Goal: Information Seeking & Learning: Learn about a topic

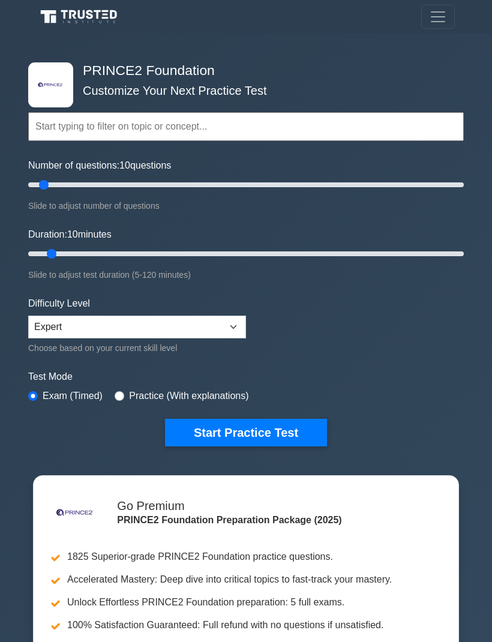
click at [147, 118] on input "text" at bounding box center [246, 126] width 436 height 29
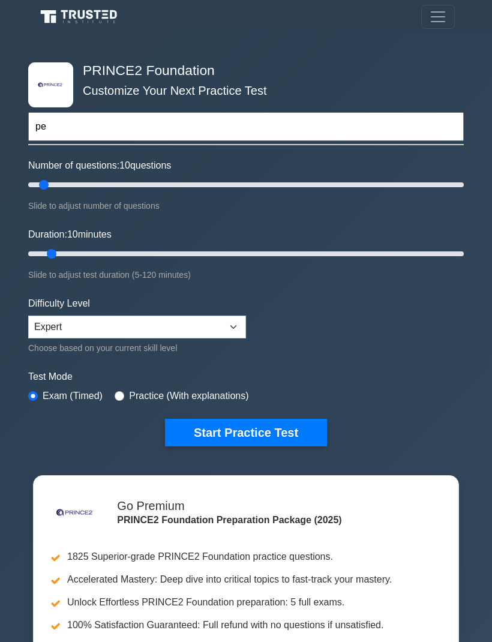
type input "p"
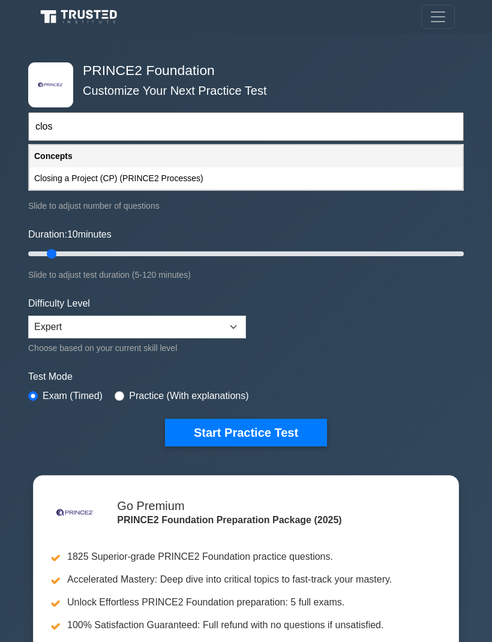
click at [154, 175] on div "Closing a Project (CP) (PRINCE2 Processes)" at bounding box center [245, 178] width 433 height 22
type input "Closing a Project (CP) (PRINCE2 Processes)"
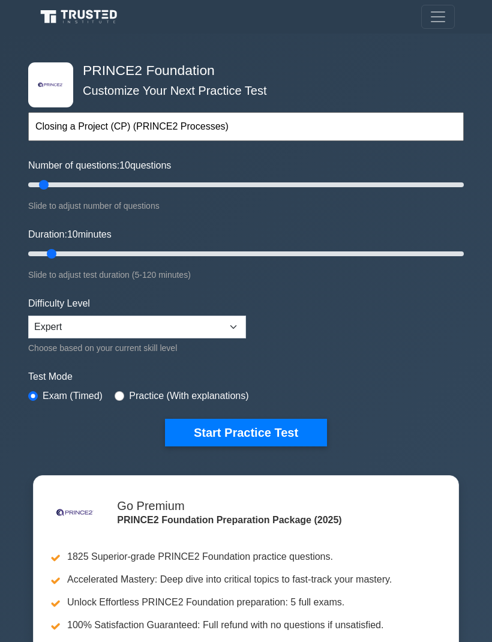
click at [268, 432] on button "Start Practice Test" at bounding box center [246, 433] width 162 height 28
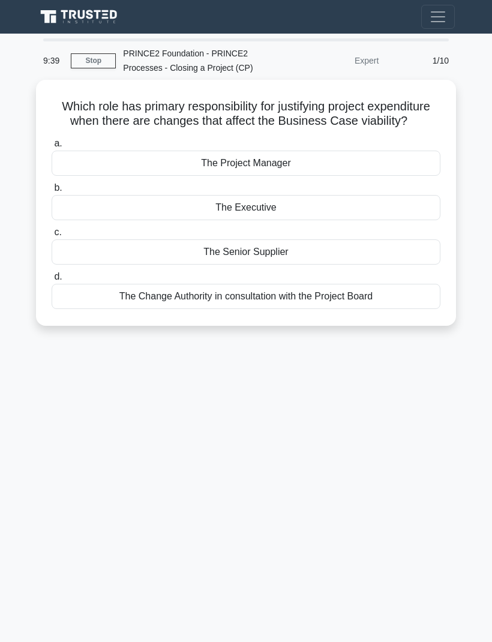
click at [267, 220] on div "The Executive" at bounding box center [246, 207] width 389 height 25
click at [52, 192] on input "b. The Executive" at bounding box center [52, 188] width 0 height 8
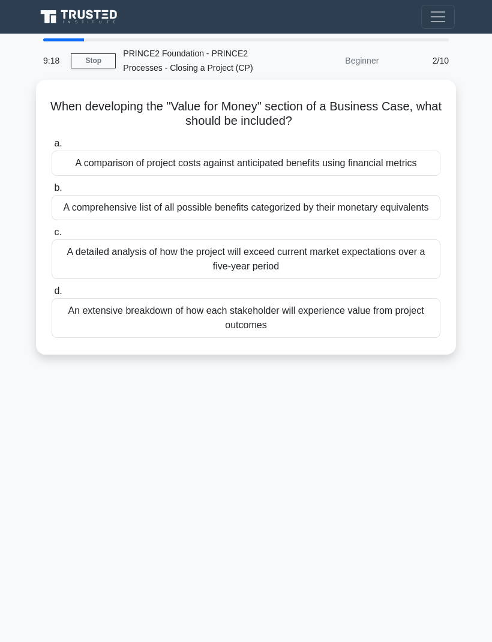
click at [268, 166] on div "A comparison of project costs against anticipated benefits using financial metr…" at bounding box center [246, 163] width 389 height 25
click at [52, 148] on input "a. A comparison of project costs against anticipated benefits using financial m…" at bounding box center [52, 144] width 0 height 8
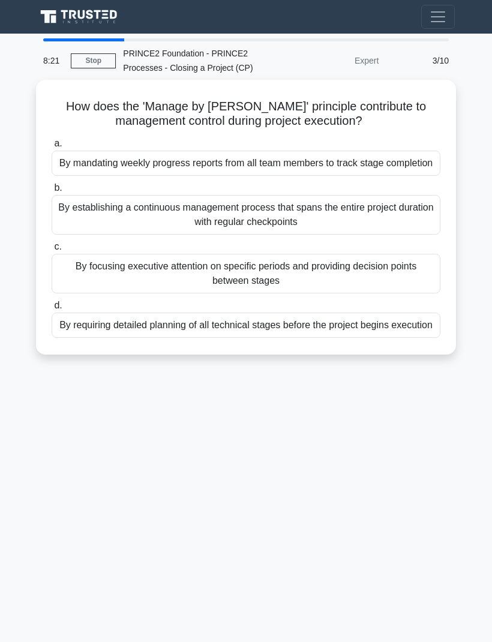
click at [282, 287] on div "By focusing executive attention on specific periods and providing decision poin…" at bounding box center [246, 274] width 389 height 40
click at [52, 251] on input "c. By focusing executive attention on specific periods and providing decision p…" at bounding box center [52, 247] width 0 height 8
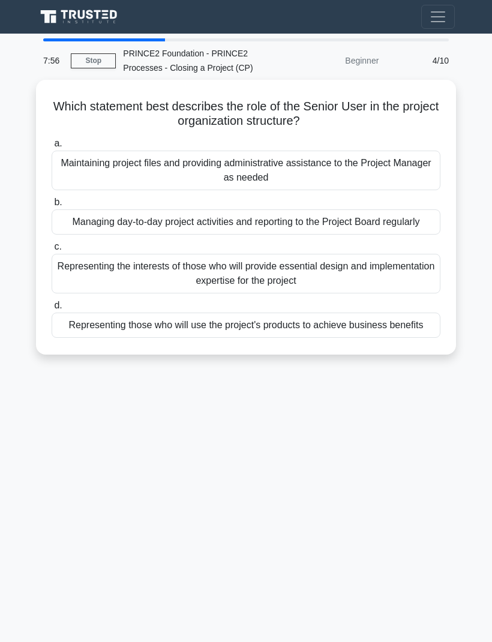
click at [284, 338] on div "Representing those who will use the project's products to achieve business bene…" at bounding box center [246, 325] width 389 height 25
click at [52, 310] on input "d. Representing those who will use the project's products to achieve business b…" at bounding box center [52, 306] width 0 height 8
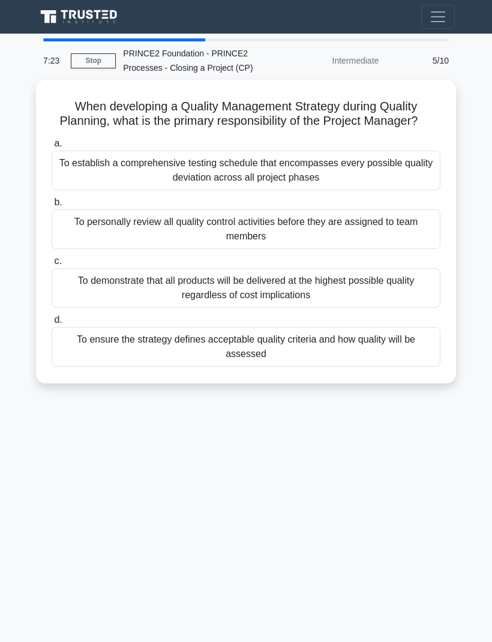
click at [264, 355] on div "To ensure the strategy defines acceptable quality criteria and how quality will…" at bounding box center [246, 347] width 389 height 40
click at [52, 324] on input "d. To ensure the strategy defines acceptable quality criteria and how quality w…" at bounding box center [52, 320] width 0 height 8
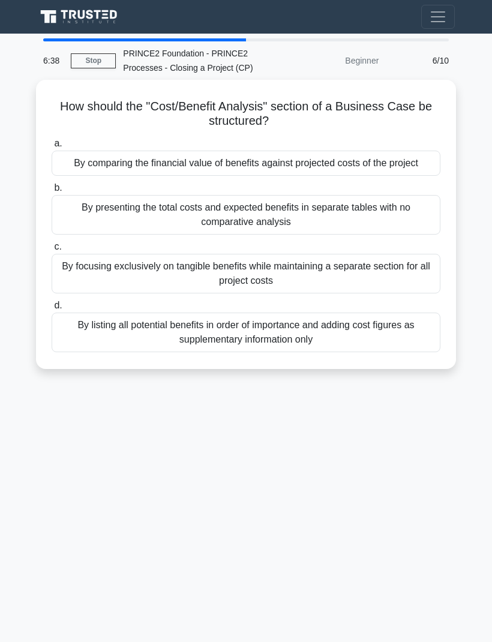
click at [258, 165] on div "By comparing the financial value of benefits against projected costs of the pro…" at bounding box center [246, 163] width 389 height 25
click at [52, 148] on input "a. By comparing the financial value of benefits against projected costs of the …" at bounding box center [52, 144] width 0 height 8
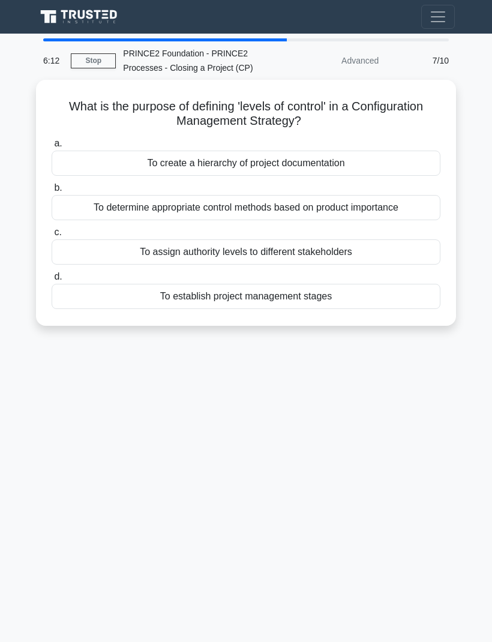
click at [323, 245] on div "To assign authority levels to different stakeholders" at bounding box center [246, 251] width 389 height 25
click at [52, 236] on input "c. To assign authority levels to different stakeholders" at bounding box center [52, 233] width 0 height 8
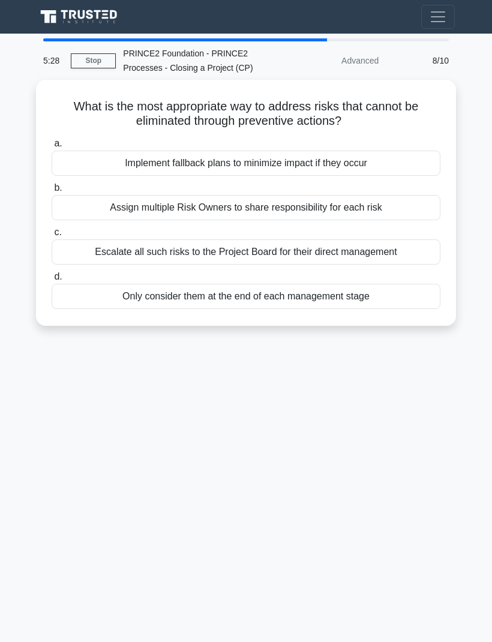
click at [256, 158] on div "Implement fallback plans to minimize impact if they occur" at bounding box center [246, 163] width 389 height 25
click at [52, 148] on input "a. Implement fallback plans to minimize impact if they occur" at bounding box center [52, 144] width 0 height 8
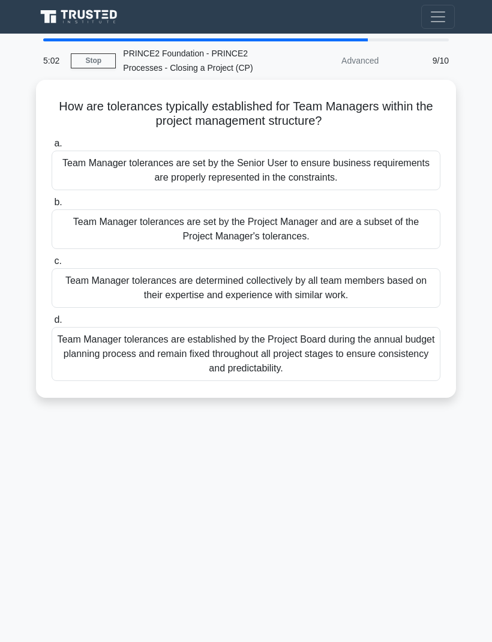
click at [267, 228] on div "Team Manager tolerances are set by the Project Manager and are a subset of the …" at bounding box center [246, 229] width 389 height 40
click at [52, 206] on input "b. Team Manager tolerances are set by the Project Manager and are a subset of t…" at bounding box center [52, 203] width 0 height 8
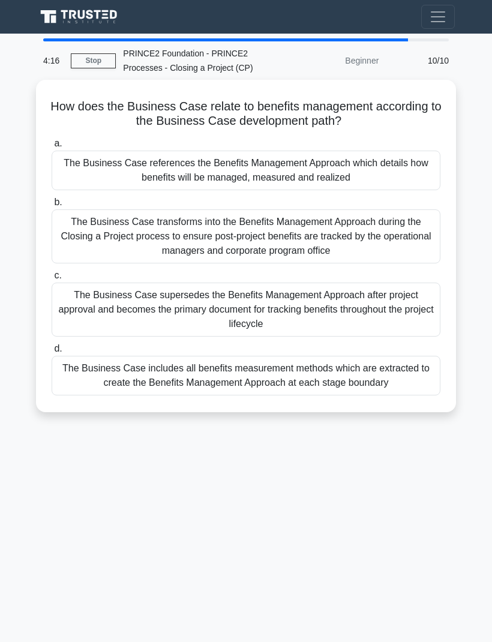
click at [286, 168] on div "The Business Case references the Benefits Management Approach which details how…" at bounding box center [246, 171] width 389 height 40
click at [52, 148] on input "a. The Business Case references the Benefits Management Approach which details …" at bounding box center [52, 144] width 0 height 8
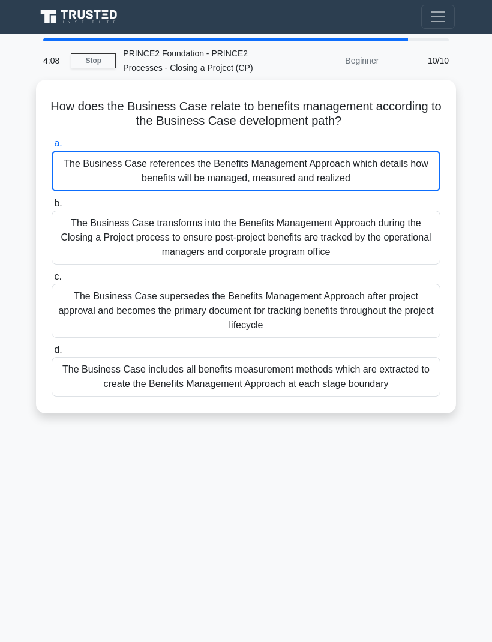
click at [95, 58] on link "Stop" at bounding box center [93, 60] width 45 height 15
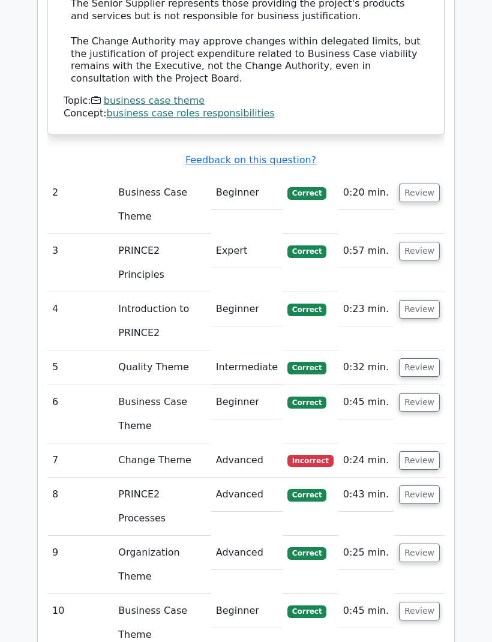
scroll to position [1618, 0]
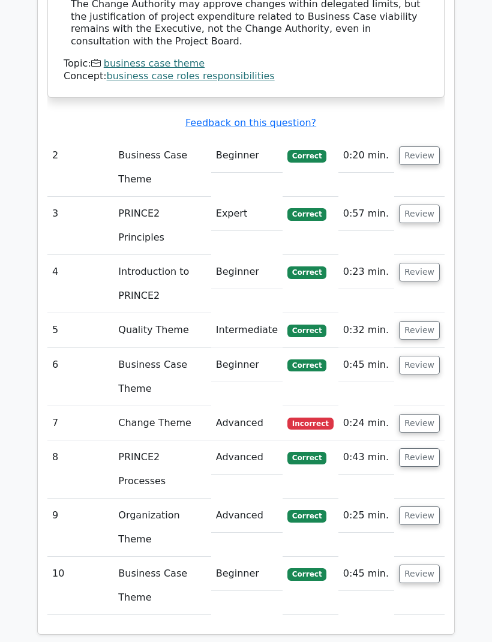
click at [432, 414] on button "Review" at bounding box center [419, 423] width 41 height 19
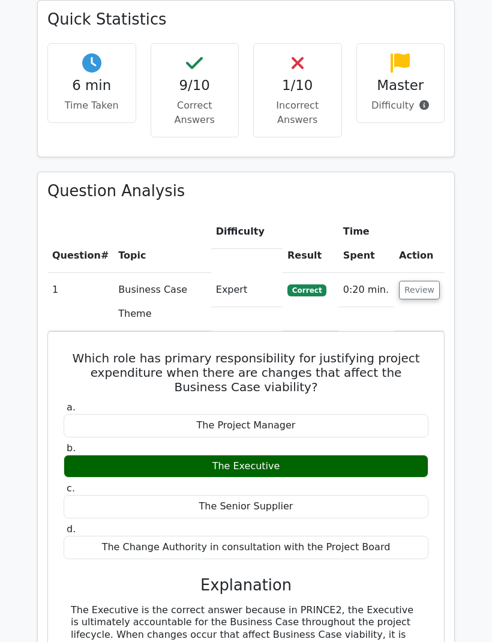
scroll to position [754, 0]
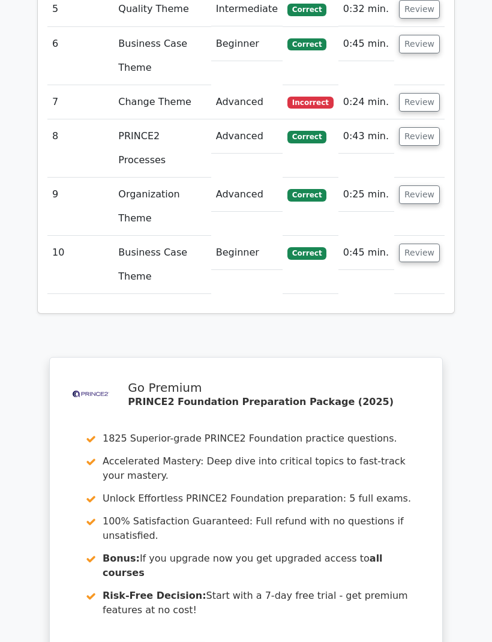
scroll to position [1953, 0]
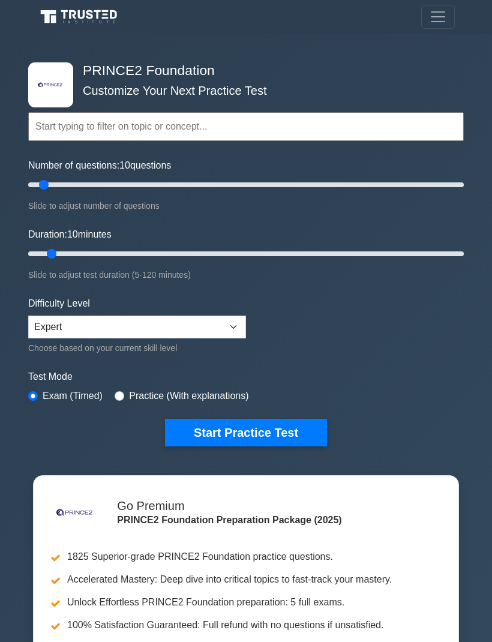
click at [151, 122] on input "text" at bounding box center [246, 126] width 436 height 29
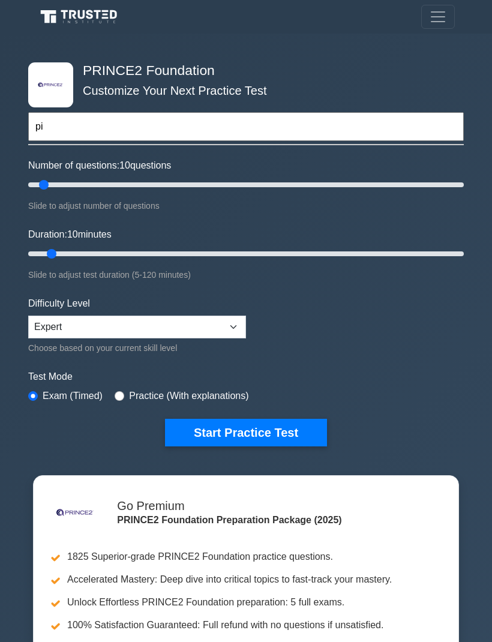
type input "p"
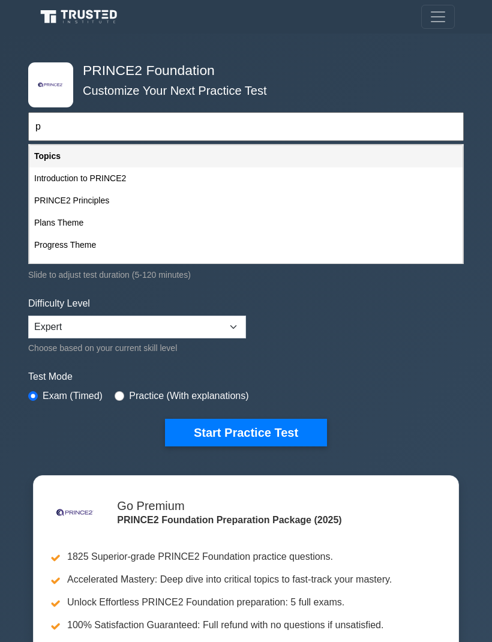
click at [145, 175] on div "Introduction to PRINCE2" at bounding box center [245, 178] width 433 height 22
type input "Introduction to PRINCE2"
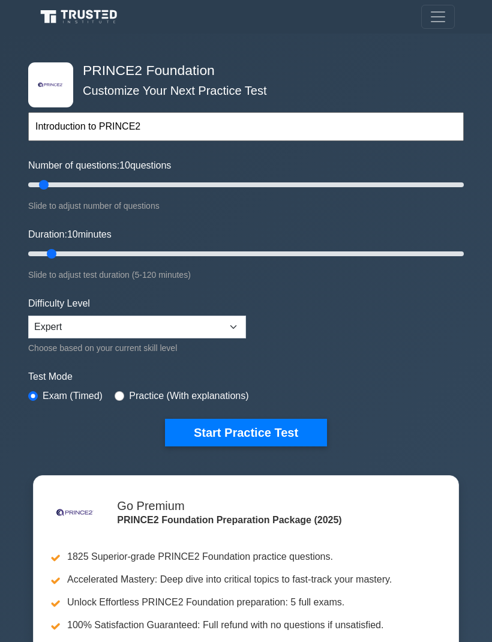
click at [266, 431] on button "Start Practice Test" at bounding box center [246, 433] width 162 height 28
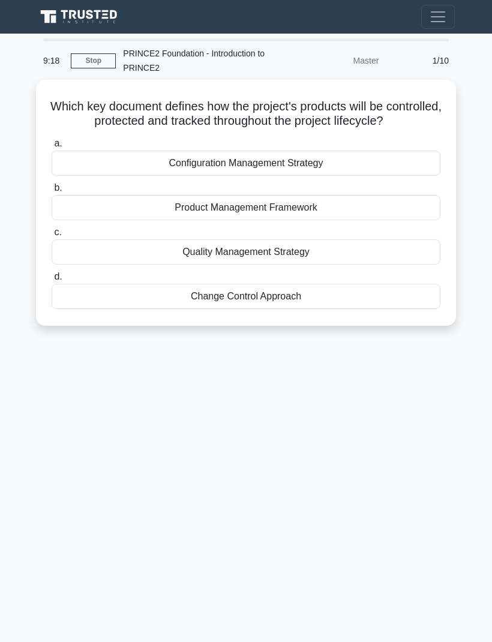
click at [298, 263] on div "Quality Management Strategy" at bounding box center [246, 251] width 389 height 25
click at [52, 236] on input "c. Quality Management Strategy" at bounding box center [52, 233] width 0 height 8
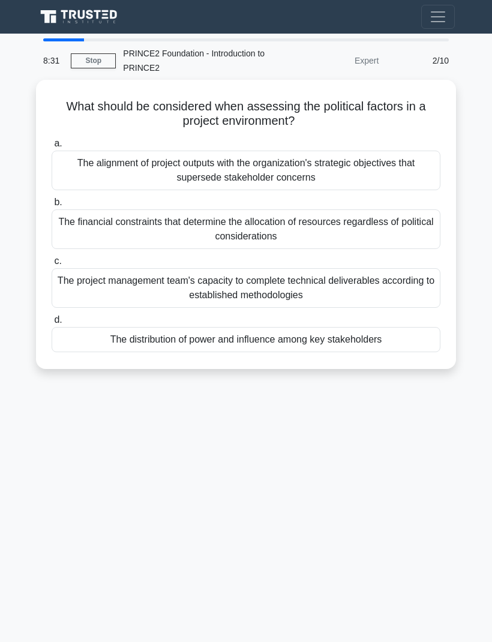
click at [270, 227] on div "The financial constraints that determine the allocation of resources regardless…" at bounding box center [246, 229] width 389 height 40
click at [52, 206] on input "b. The financial constraints that determine the allocation of resources regardl…" at bounding box center [52, 203] width 0 height 8
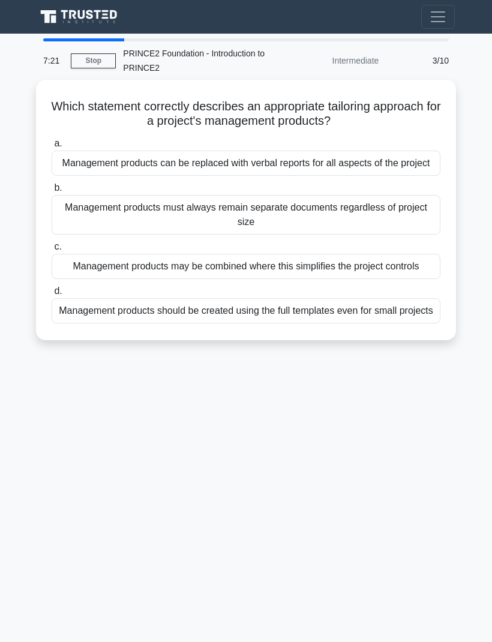
click at [263, 279] on div "Management products may be combined where this simplifies the project controls" at bounding box center [246, 266] width 389 height 25
click at [52, 251] on input "c. Management products may be combined where this simplifies the project contro…" at bounding box center [52, 247] width 0 height 8
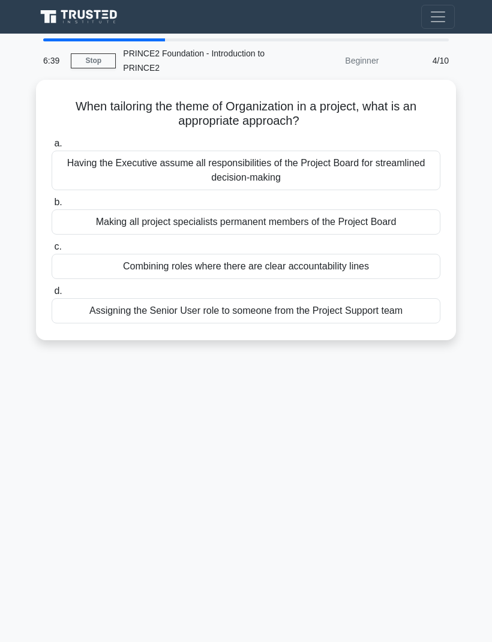
click at [282, 260] on div "Combining roles where there are clear accountability lines" at bounding box center [246, 266] width 389 height 25
click at [52, 251] on input "c. Combining roles where there are clear accountability lines" at bounding box center [52, 247] width 0 height 8
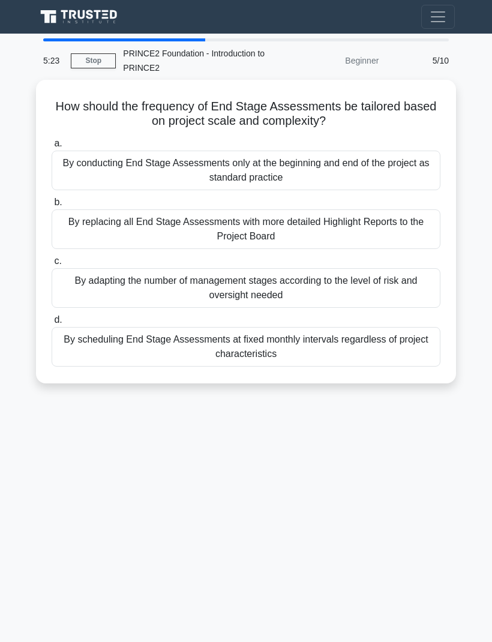
click at [269, 291] on div "By adapting the number of management stages according to the level of risk and …" at bounding box center [246, 288] width 389 height 40
click at [52, 265] on input "c. By adapting the number of management stages according to the level of risk a…" at bounding box center [52, 261] width 0 height 8
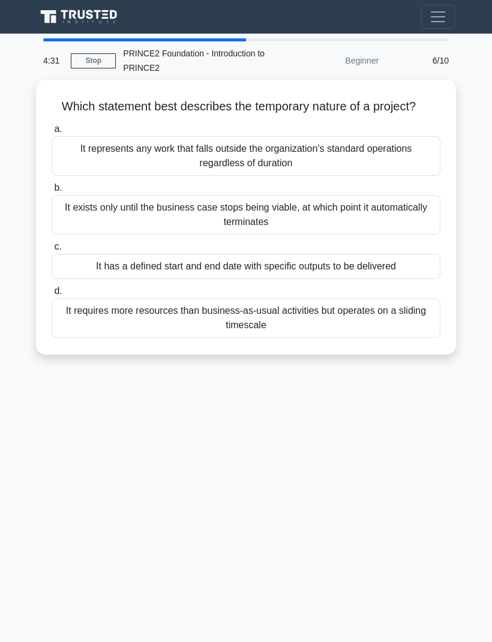
click at [263, 166] on div "It represents any work that falls outside the organization's standard operation…" at bounding box center [246, 156] width 389 height 40
click at [52, 133] on input "a. It represents any work that falls outside the organization's standard operat…" at bounding box center [52, 129] width 0 height 8
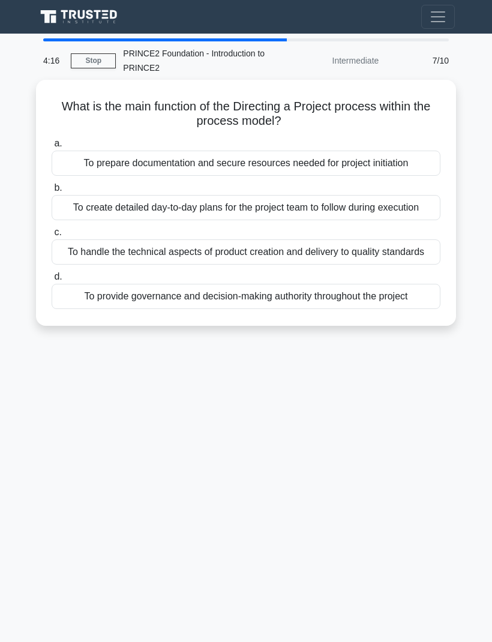
click at [321, 309] on div "To provide governance and decision-making authority throughout the project" at bounding box center [246, 296] width 389 height 25
click at [52, 281] on input "d. To provide governance and decision-making authority throughout the project" at bounding box center [52, 277] width 0 height 8
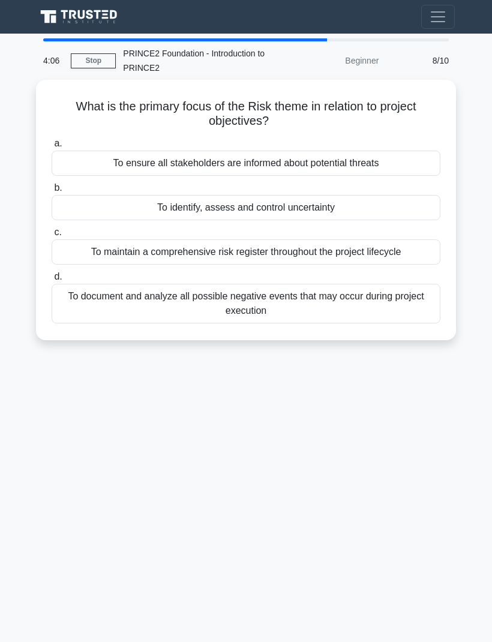
click at [290, 208] on div "To identify, assess and control uncertainty" at bounding box center [246, 207] width 389 height 25
click at [52, 192] on input "b. To identify, assess and control uncertainty" at bounding box center [52, 188] width 0 height 8
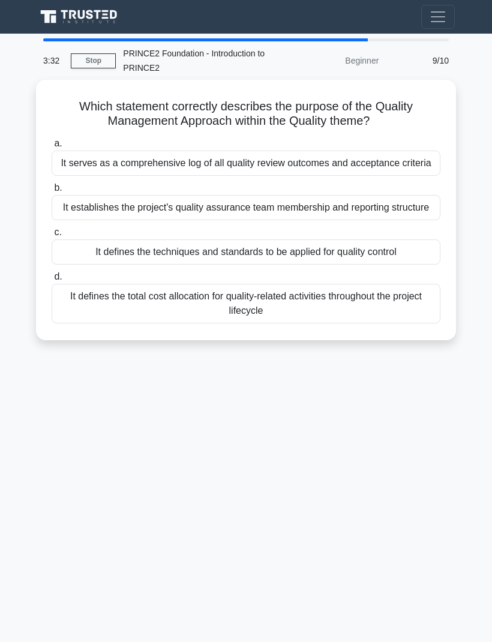
click at [284, 265] on div "It defines the techniques and standards to be applied for quality control" at bounding box center [246, 251] width 389 height 25
click at [52, 236] on input "c. It defines the techniques and standards to be applied for quality control" at bounding box center [52, 233] width 0 height 8
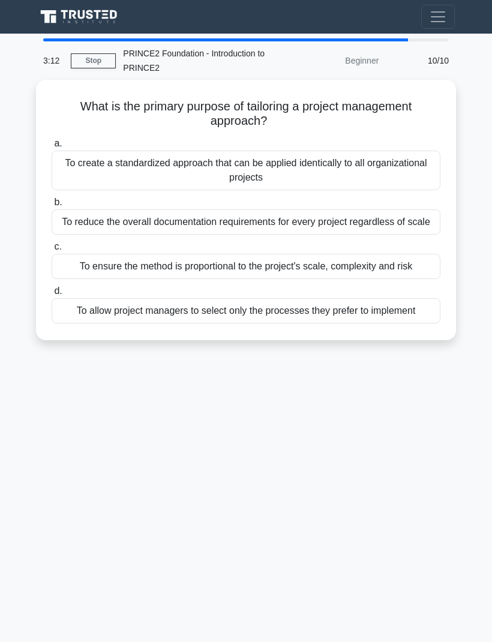
click at [286, 279] on div "To ensure the method is proportional to the project's scale, complexity and risk" at bounding box center [246, 266] width 389 height 25
click at [52, 251] on input "c. To ensure the method is proportional to the project's scale, complexity and …" at bounding box center [52, 247] width 0 height 8
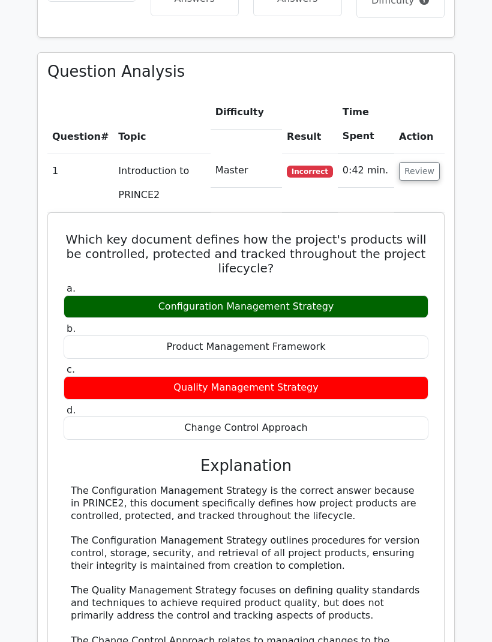
scroll to position [817, 0]
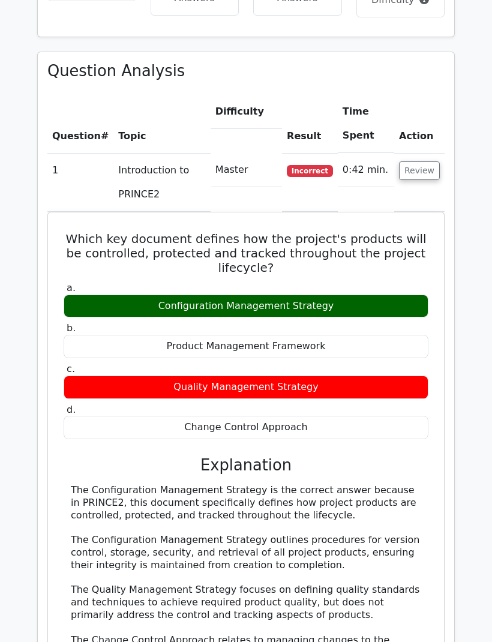
click at [423, 161] on button "Review" at bounding box center [419, 170] width 41 height 19
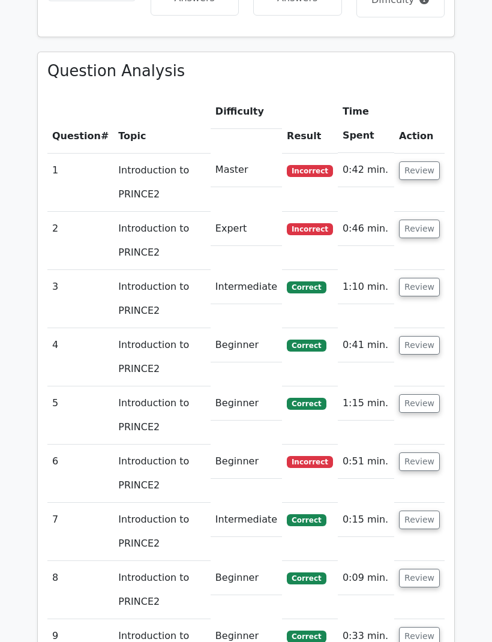
click at [425, 220] on button "Review" at bounding box center [419, 229] width 41 height 19
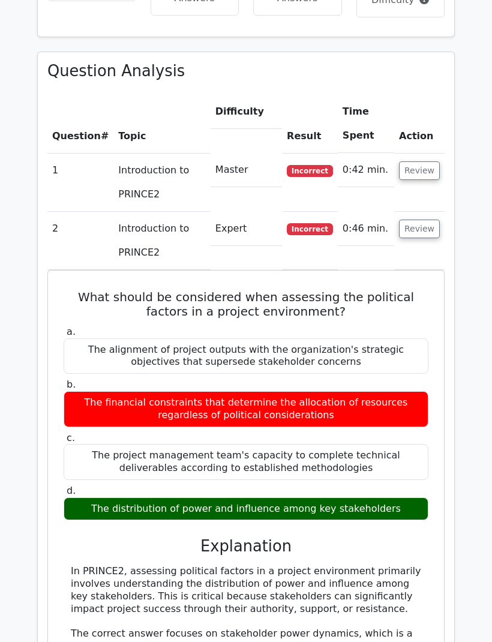
click at [425, 220] on button "Review" at bounding box center [419, 229] width 41 height 19
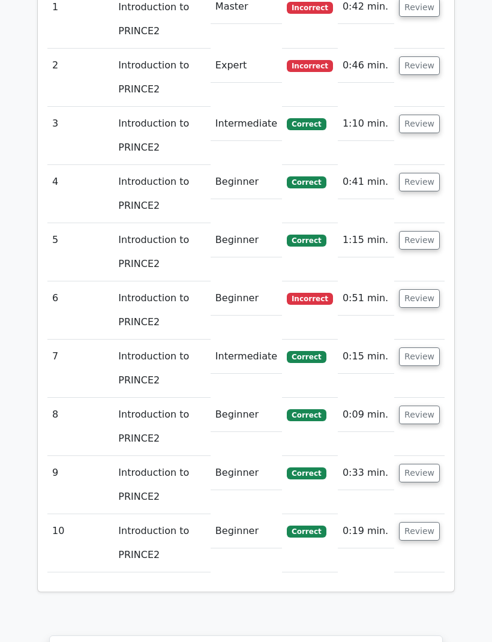
scroll to position [952, 0]
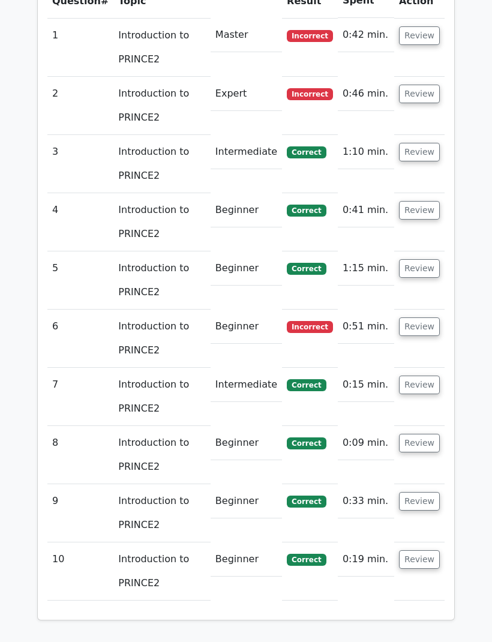
click at [427, 317] on button "Review" at bounding box center [419, 326] width 41 height 19
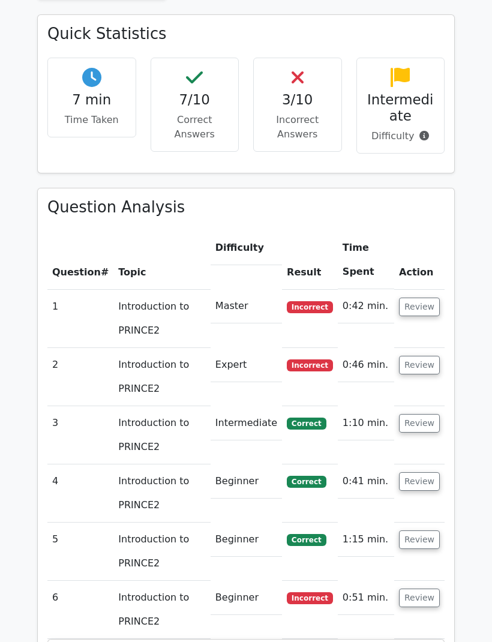
scroll to position [647, 0]
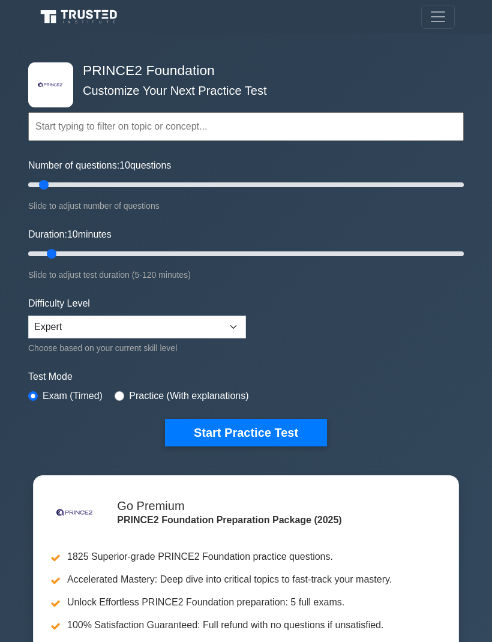
click at [123, 124] on input "text" at bounding box center [246, 126] width 436 height 29
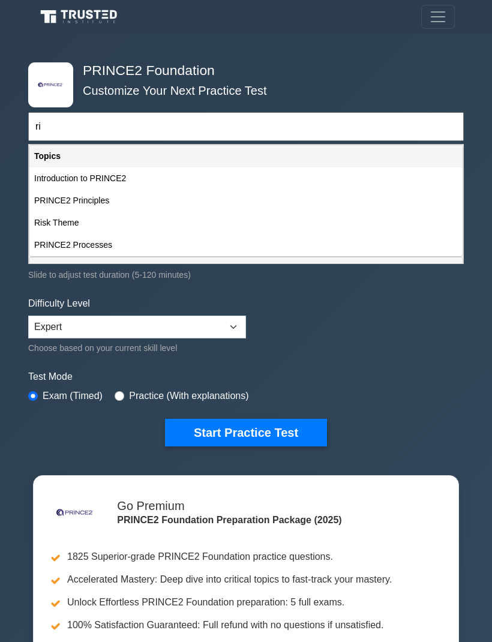
click at [89, 220] on div "Risk Theme" at bounding box center [245, 223] width 433 height 22
type input "Risk Theme"
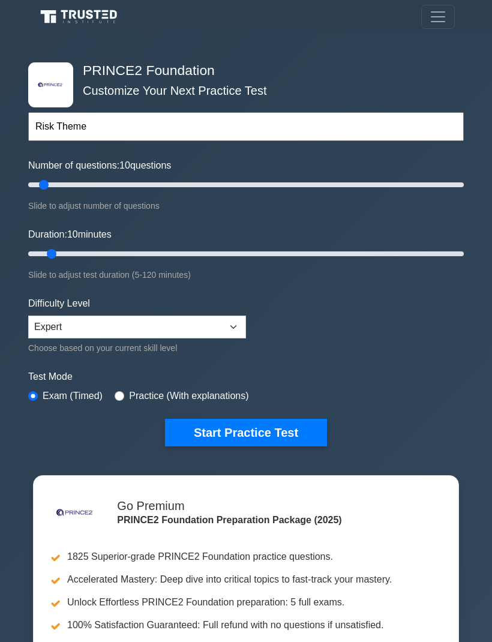
click at [275, 430] on button "Start Practice Test" at bounding box center [246, 433] width 162 height 28
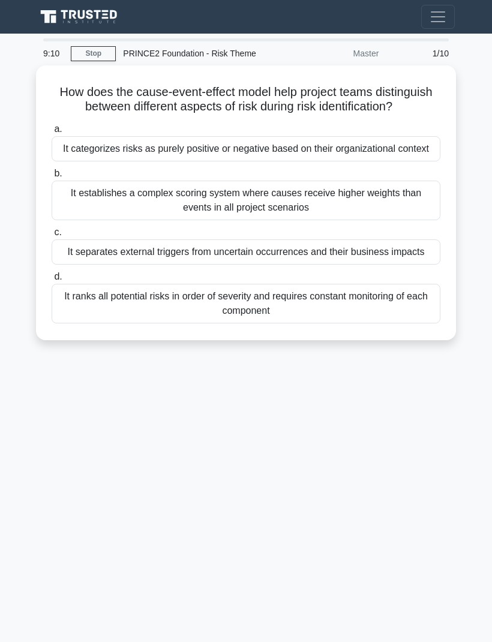
click at [287, 220] on div "It establishes a complex scoring system where causes receive higher weights tha…" at bounding box center [246, 201] width 389 height 40
click at [52, 178] on input "b. It establishes a complex scoring system where causes receive higher weights …" at bounding box center [52, 174] width 0 height 8
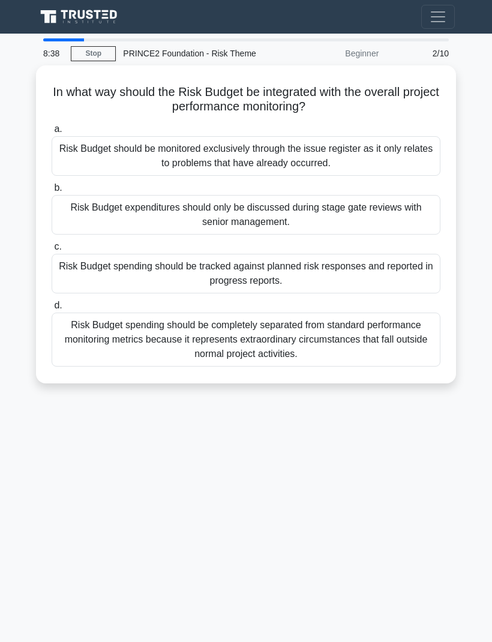
click at [285, 340] on div "Risk Budget spending should be completely separated from standard performance m…" at bounding box center [246, 340] width 389 height 54
click at [52, 310] on input "d. Risk Budget spending should be completely separated from standard performanc…" at bounding box center [52, 306] width 0 height 8
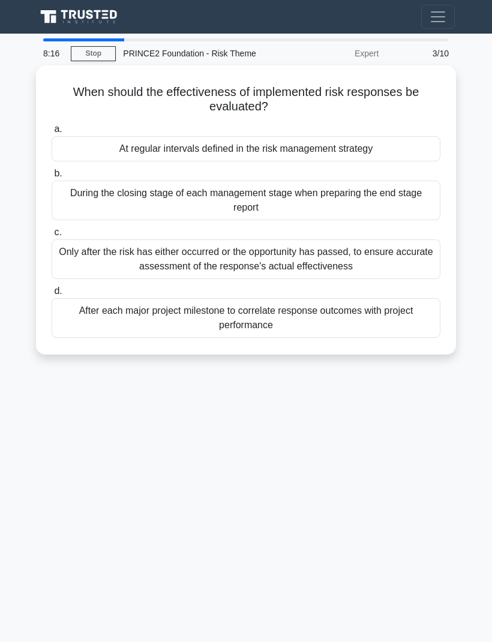
click at [298, 146] on div "At regular intervals defined in the risk management strategy" at bounding box center [246, 148] width 389 height 25
click at [52, 133] on input "a. At regular intervals defined in the risk management strategy" at bounding box center [52, 129] width 0 height 8
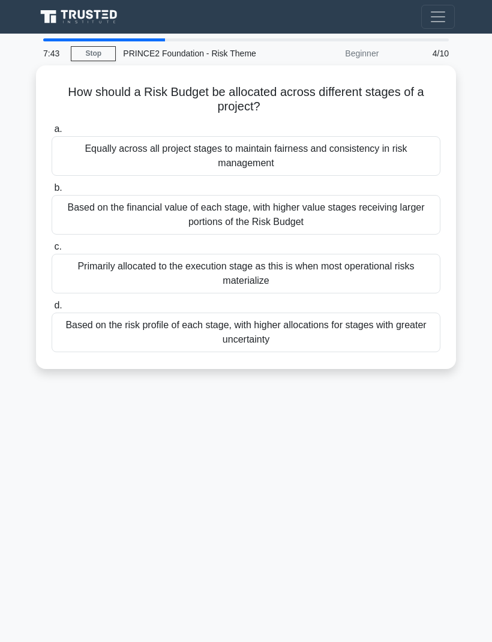
click at [260, 320] on div "Based on the risk profile of each stage, with higher allocations for stages wit…" at bounding box center [246, 333] width 389 height 40
click at [52, 310] on input "d. Based on the risk profile of each stage, with higher allocations for stages …" at bounding box center [52, 306] width 0 height 8
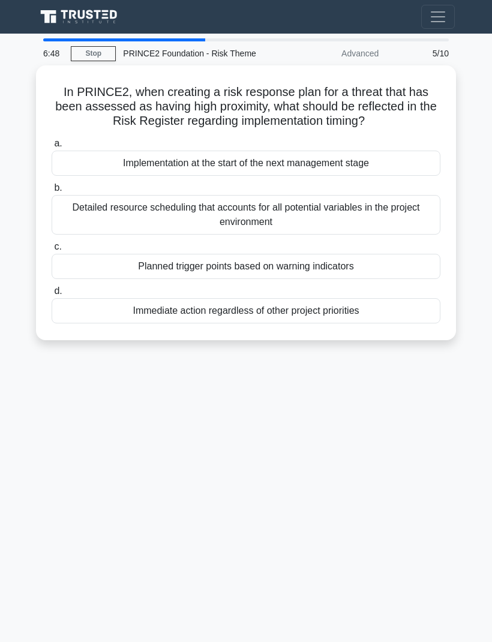
click at [272, 319] on div "Immediate action regardless of other project priorities" at bounding box center [246, 310] width 389 height 25
click at [52, 295] on input "d. Immediate action regardless of other project priorities" at bounding box center [52, 291] width 0 height 8
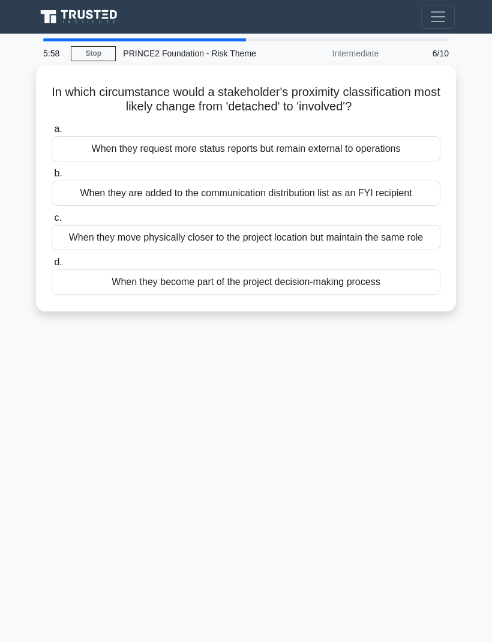
click at [274, 295] on div "When they become part of the project decision-making process" at bounding box center [246, 281] width 389 height 25
click at [52, 266] on input "d. When they become part of the project decision-making process" at bounding box center [52, 263] width 0 height 8
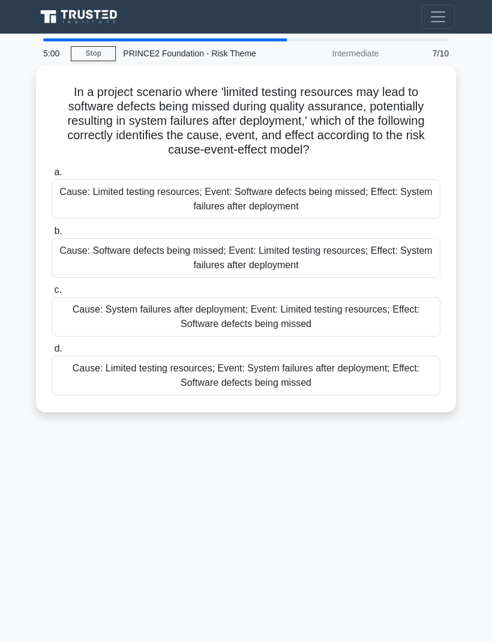
click at [324, 196] on div "Cause: Limited testing resources; Event: Software defects being missed; Effect:…" at bounding box center [246, 199] width 389 height 40
click at [52, 176] on input "a. Cause: Limited testing resources; Event: Software defects being missed; Effe…" at bounding box center [52, 173] width 0 height 8
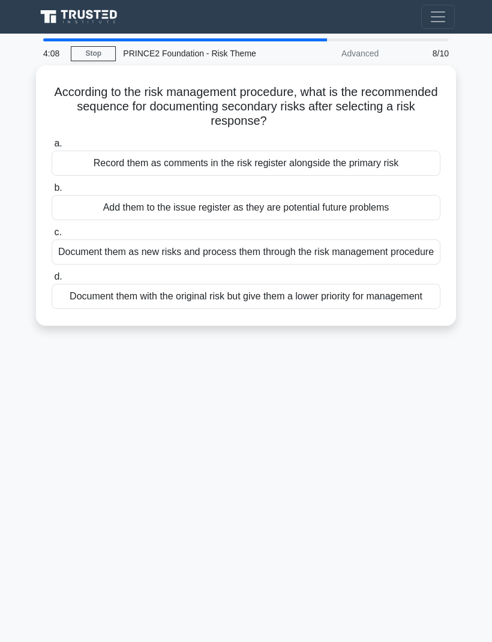
click at [271, 203] on div "Add them to the issue register as they are potential future problems" at bounding box center [246, 207] width 389 height 25
click at [52, 192] on input "b. Add them to the issue register as they are potential future problems" at bounding box center [52, 188] width 0 height 8
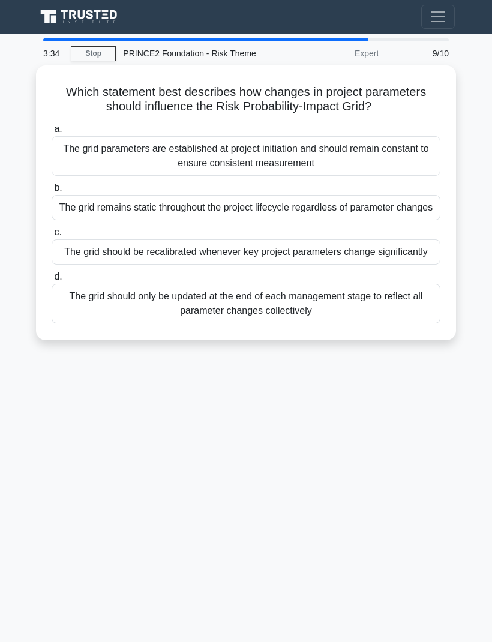
click at [256, 323] on div "The grid should only be updated at the end of each management stage to reflect …" at bounding box center [246, 304] width 389 height 40
click at [52, 281] on input "d. The grid should only be updated at the end of each management stage to refle…" at bounding box center [52, 277] width 0 height 8
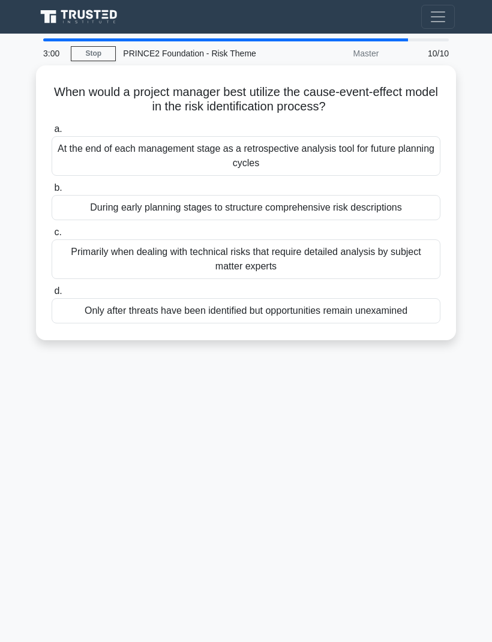
click at [259, 316] on div "Only after threats have been identified but opportunities remain unexamined" at bounding box center [246, 310] width 389 height 25
click at [52, 295] on input "d. Only after threats have been identified but opportunities remain unexamined" at bounding box center [52, 291] width 0 height 8
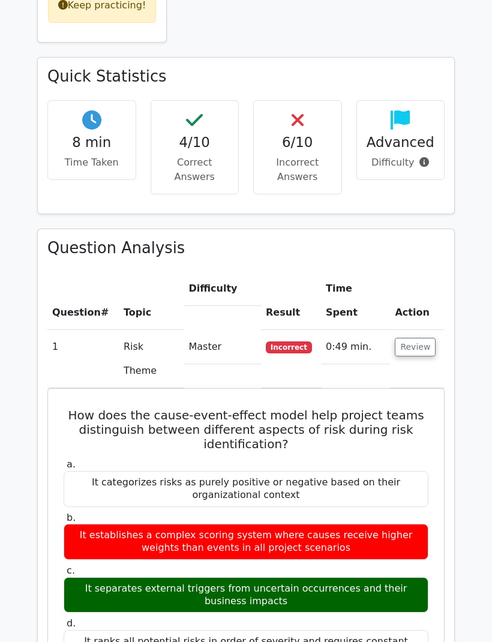
click at [427, 338] on button "Review" at bounding box center [415, 347] width 41 height 19
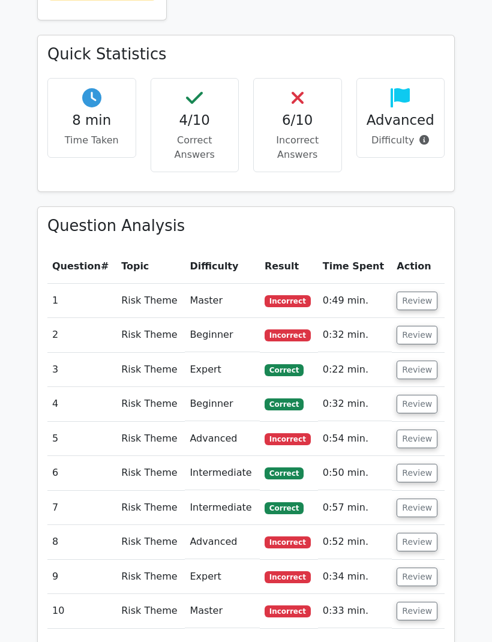
scroll to position [660, 0]
click at [422, 430] on button "Review" at bounding box center [417, 439] width 41 height 19
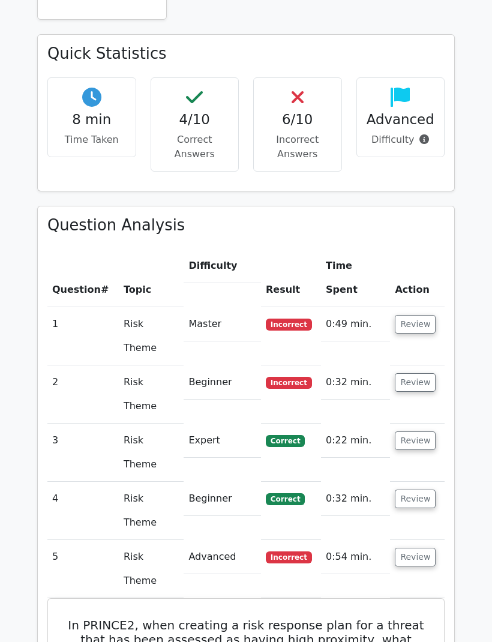
click at [421, 548] on button "Review" at bounding box center [415, 557] width 41 height 19
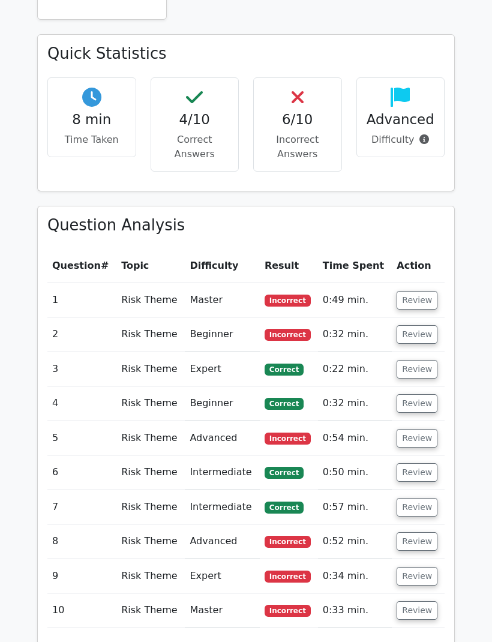
click at [422, 325] on button "Review" at bounding box center [417, 334] width 41 height 19
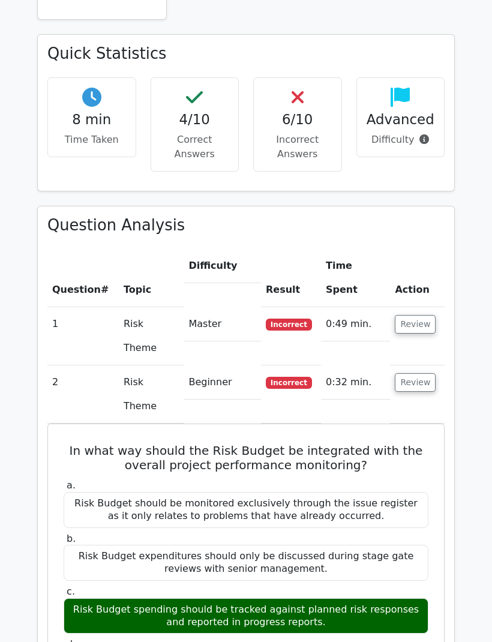
click at [426, 373] on button "Review" at bounding box center [415, 382] width 41 height 19
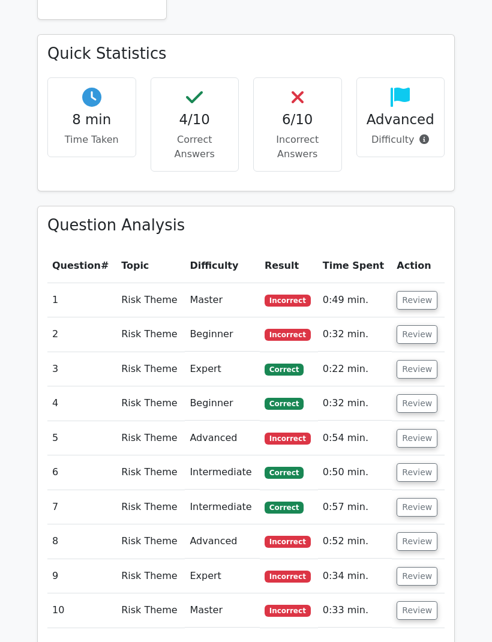
click at [420, 429] on button "Review" at bounding box center [417, 438] width 41 height 19
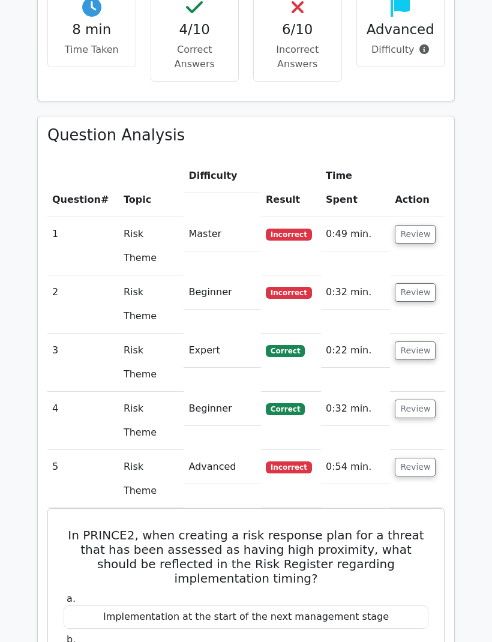
scroll to position [751, 0]
click at [418, 458] on button "Review" at bounding box center [415, 467] width 41 height 19
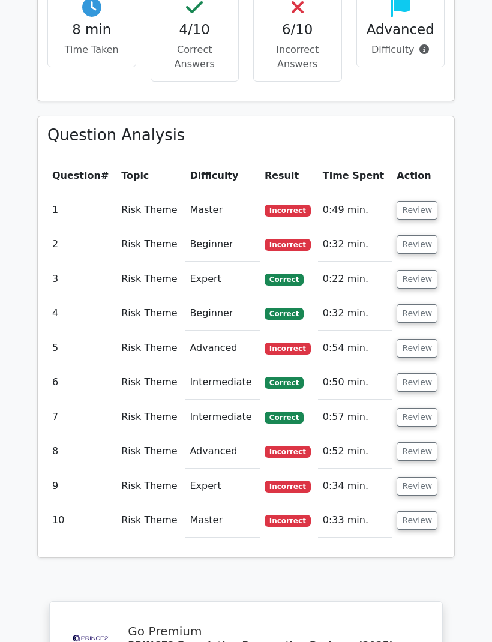
click at [428, 442] on button "Review" at bounding box center [417, 451] width 41 height 19
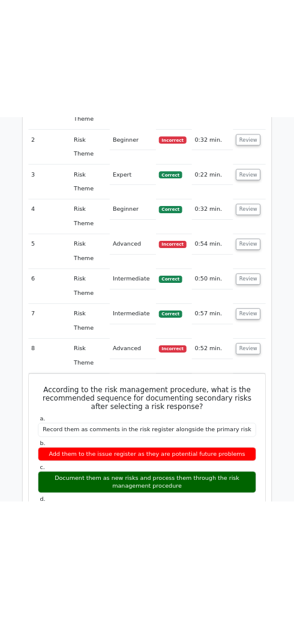
scroll to position [1479, 0]
